Goal: Find specific page/section

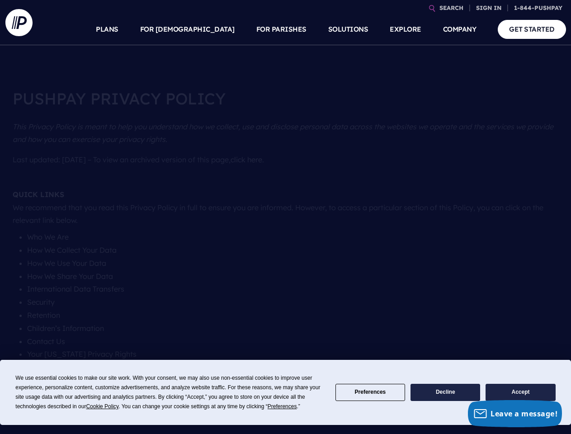
click at [285, 217] on section at bounding box center [285, 217] width 571 height 434
click at [104, 407] on span "Cookie Policy" at bounding box center [102, 406] width 33 height 6
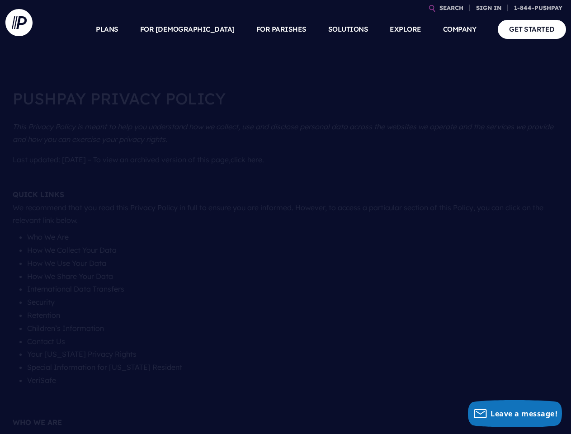
click at [451, 8] on link "SEARCH" at bounding box center [451, 8] width 31 height 16
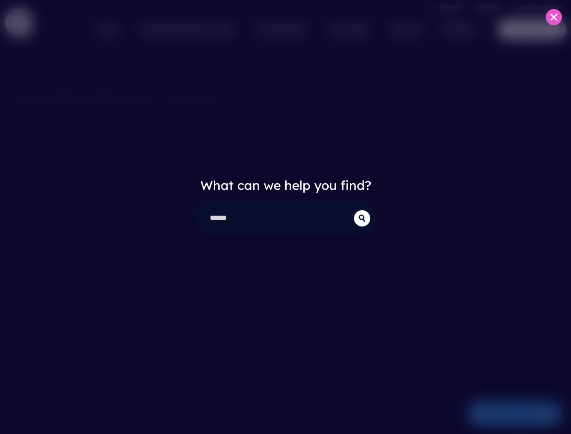
click at [489, 8] on div "What can we help you find?" at bounding box center [285, 217] width 571 height 434
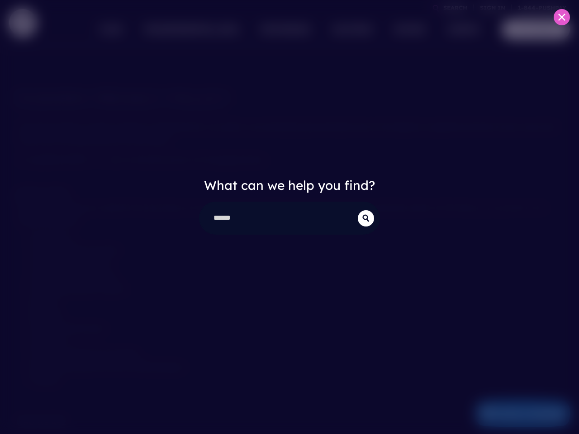
click at [209, 29] on div "What can we help you find?" at bounding box center [289, 217] width 579 height 434
click at [281, 29] on div "What can we help you find?" at bounding box center [289, 217] width 579 height 434
